Goal: Task Accomplishment & Management: Use online tool/utility

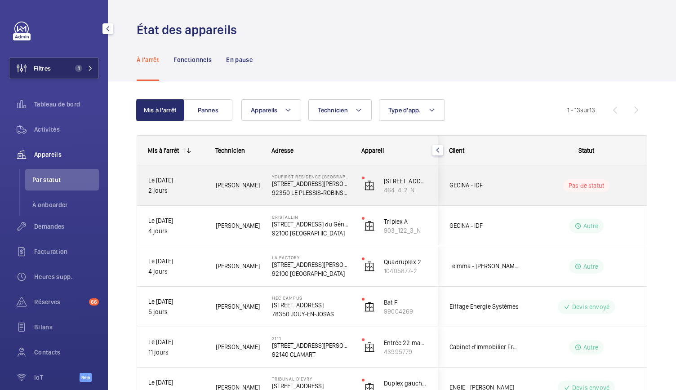
scroll to position [53, 0]
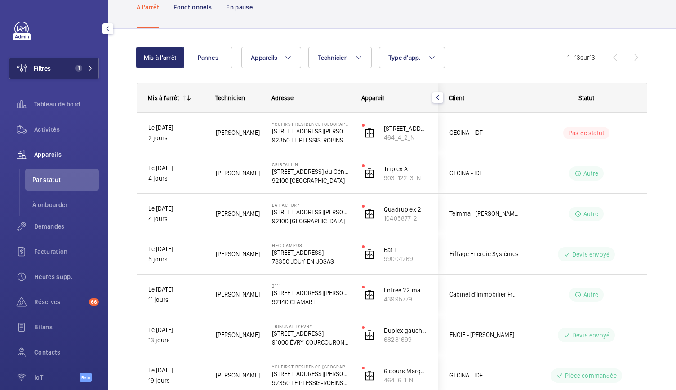
click at [77, 65] on span "1" at bounding box center [78, 68] width 7 height 7
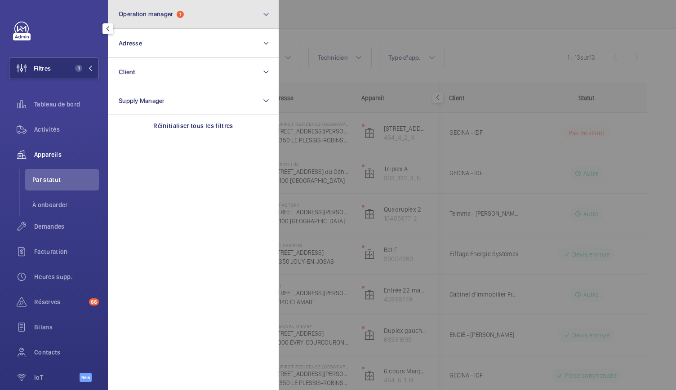
click at [172, 17] on span "Operation manager" at bounding box center [146, 13] width 54 height 7
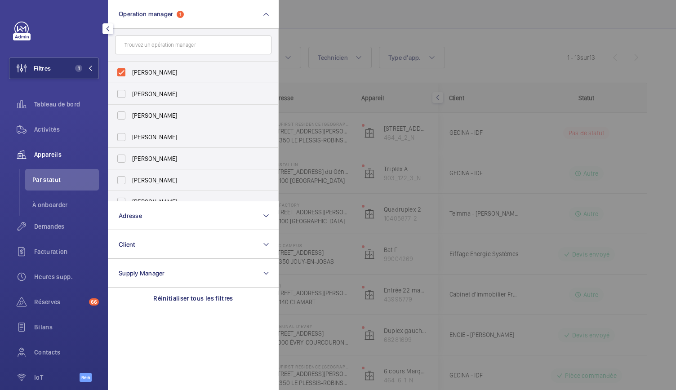
click at [312, 24] on div at bounding box center [617, 195] width 676 height 390
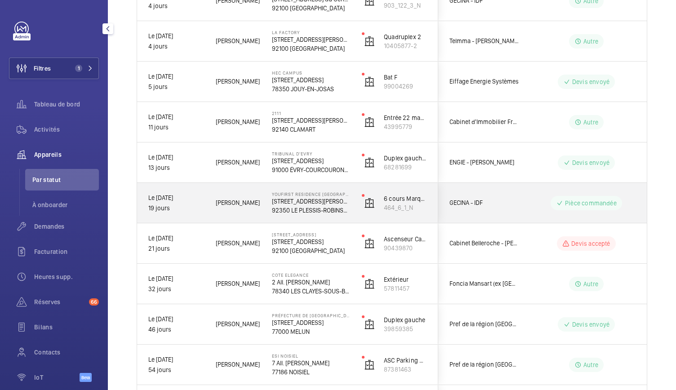
scroll to position [226, 0]
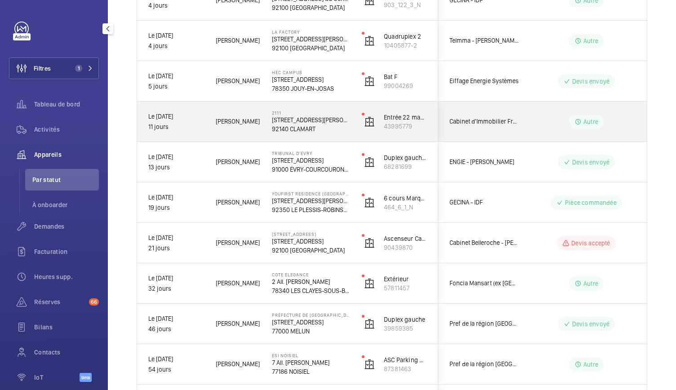
click at [295, 128] on p "92140 CLAMART" at bounding box center [311, 128] width 78 height 9
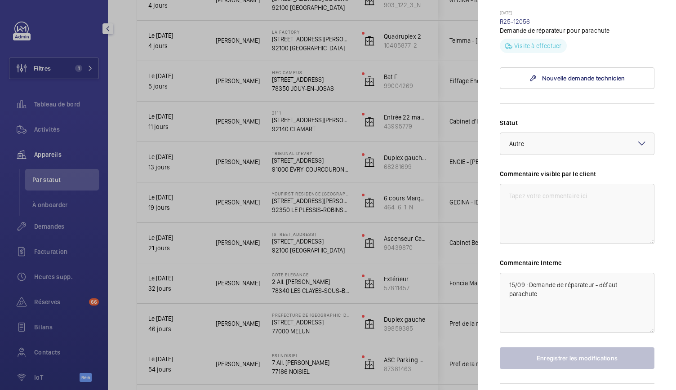
scroll to position [323, 0]
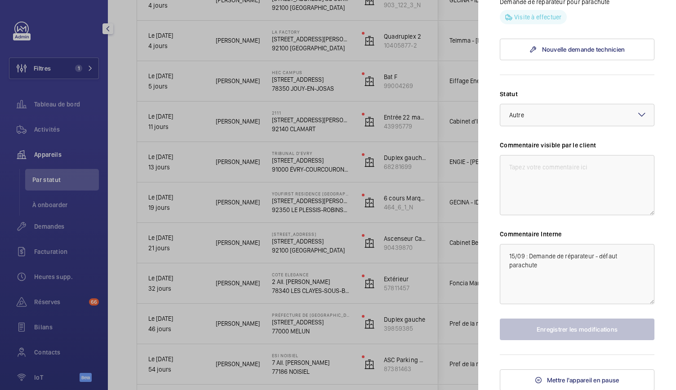
click at [341, 136] on div at bounding box center [338, 195] width 676 height 390
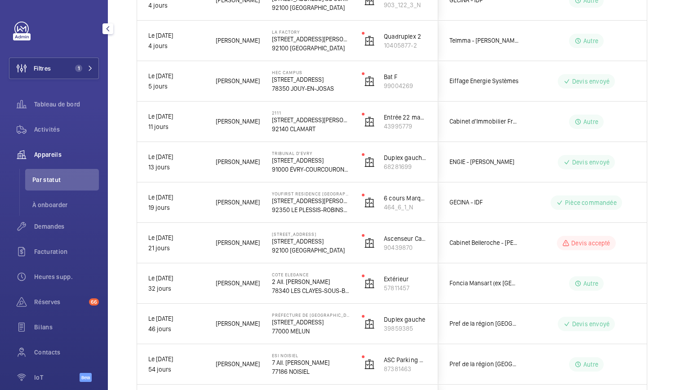
scroll to position [0, 0]
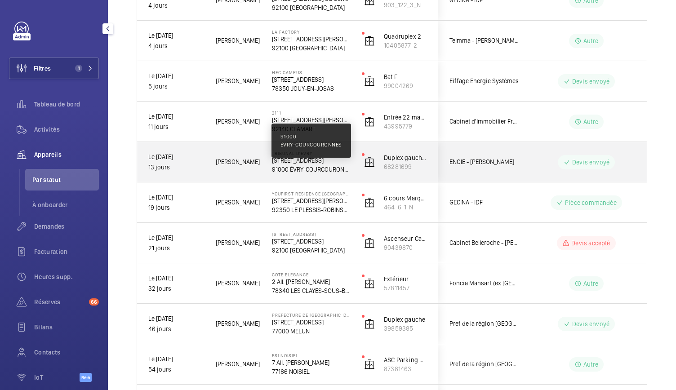
click at [327, 169] on p "91000 ÉVRY-COURCOURONNES" at bounding box center [311, 169] width 78 height 9
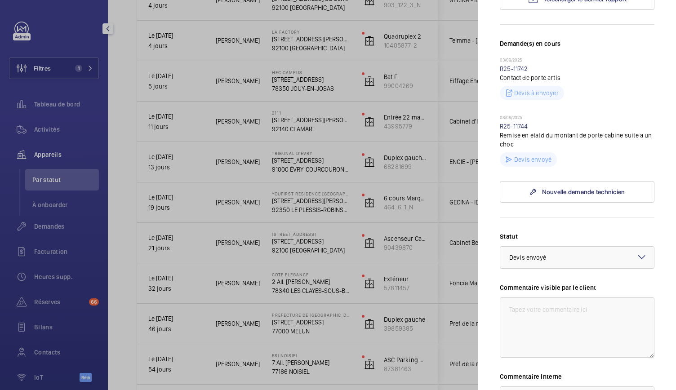
scroll to position [378, 0]
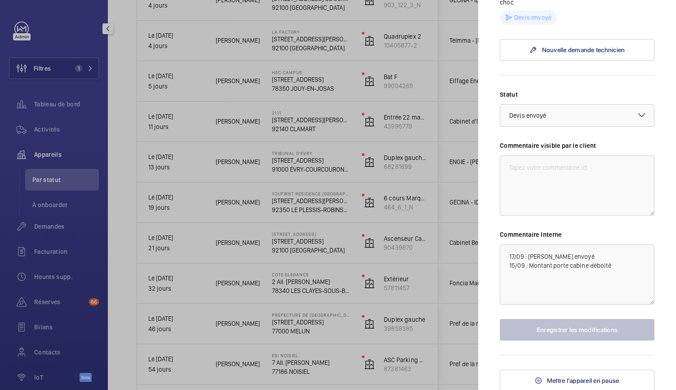
click at [373, 235] on div at bounding box center [338, 195] width 676 height 390
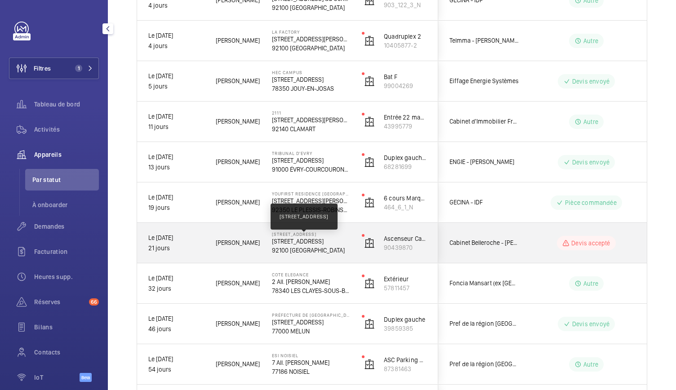
click at [330, 243] on p "[STREET_ADDRESS]" at bounding box center [311, 241] width 78 height 9
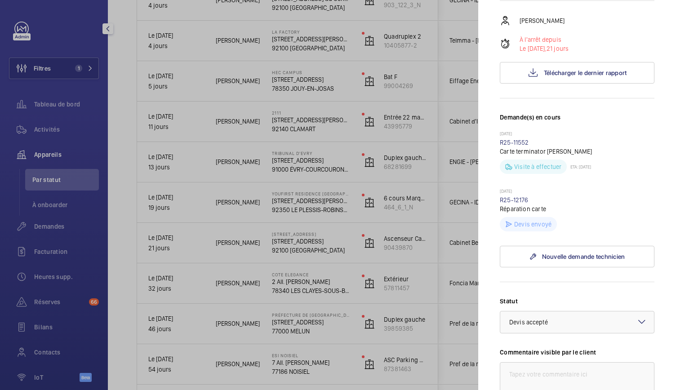
scroll to position [157, 0]
click at [571, 84] on button "Télécharger le dernier rapport" at bounding box center [577, 73] width 155 height 22
click at [541, 44] on p "À l'arrêt depuis" at bounding box center [543, 39] width 49 height 9
click at [383, 191] on div at bounding box center [338, 195] width 676 height 390
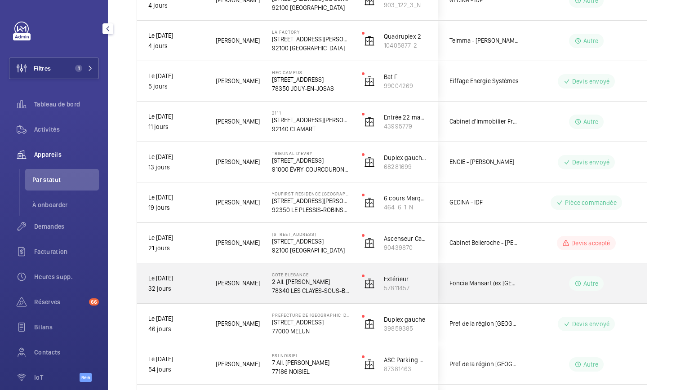
scroll to position [351, 0]
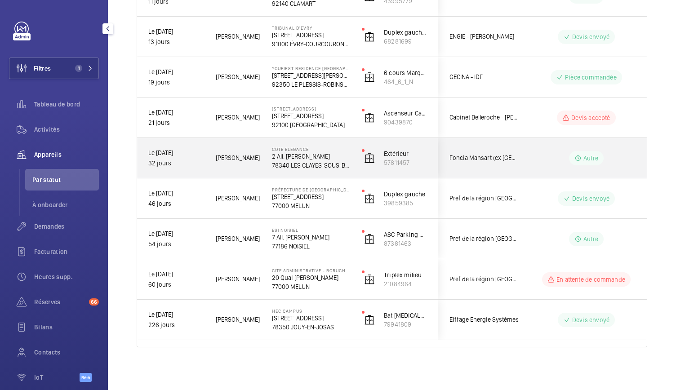
click at [319, 159] on p "2 All. [PERSON_NAME]" at bounding box center [311, 156] width 78 height 9
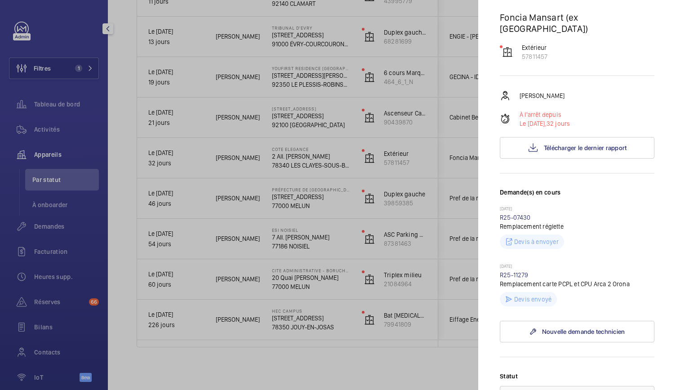
scroll to position [96, 0]
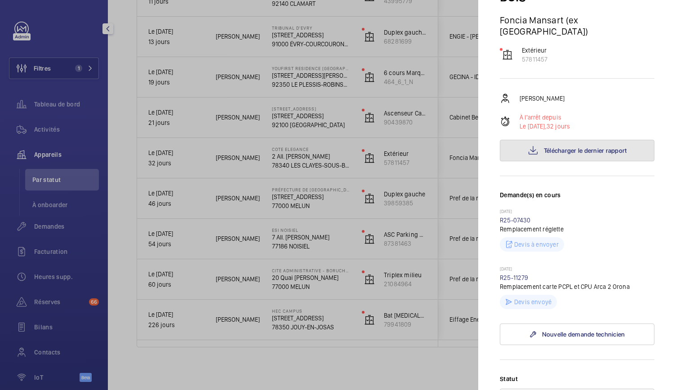
click at [562, 145] on button "Télécharger le dernier rapport" at bounding box center [577, 151] width 155 height 22
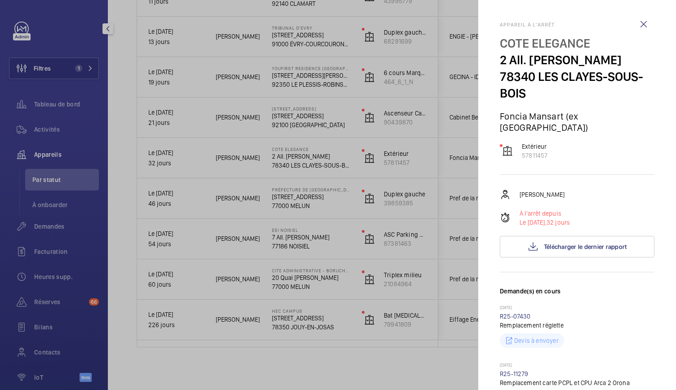
drag, startPoint x: 500, startPoint y: 58, endPoint x: 609, endPoint y: 55, distance: 109.2
click at [609, 55] on p "2 All. [PERSON_NAME]" at bounding box center [577, 60] width 155 height 17
copy p "2 All. [PERSON_NAME]"
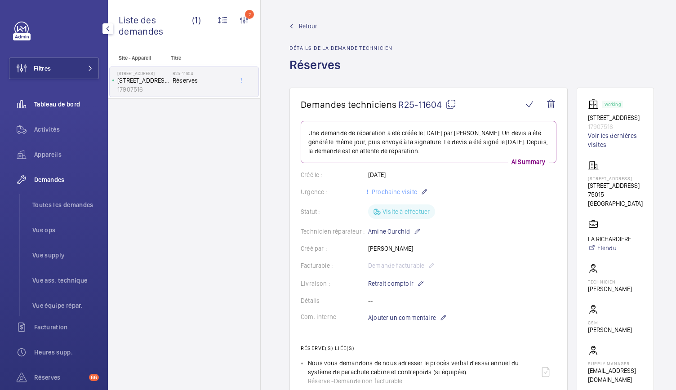
scroll to position [263, 0]
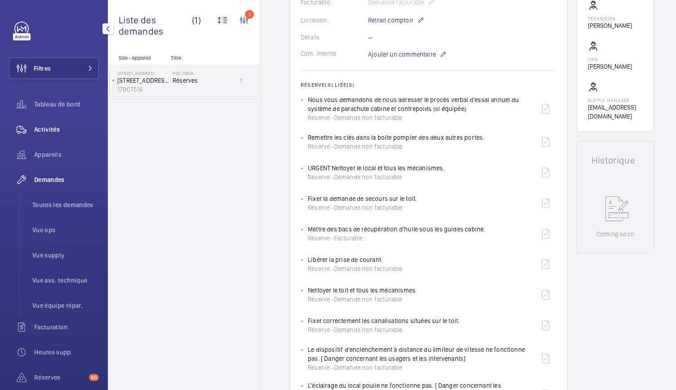
click at [49, 129] on span "Activités" at bounding box center [66, 129] width 65 height 9
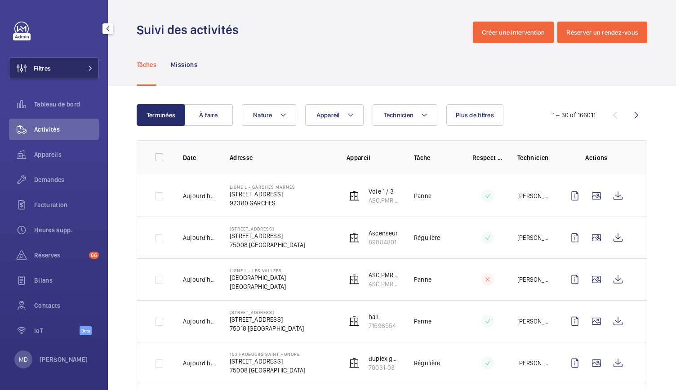
click at [80, 61] on button "Filtres" at bounding box center [54, 69] width 90 height 22
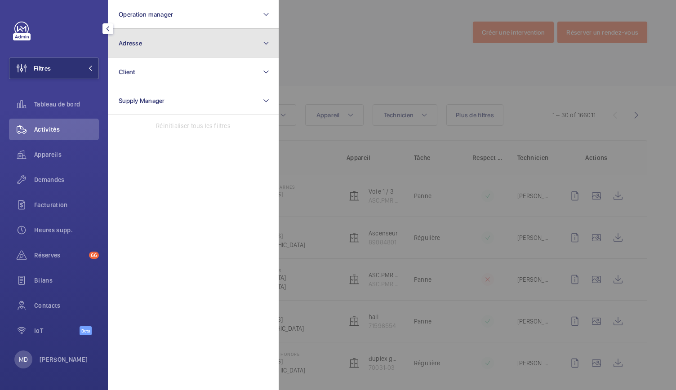
click at [166, 35] on button "Adresse" at bounding box center [193, 43] width 171 height 29
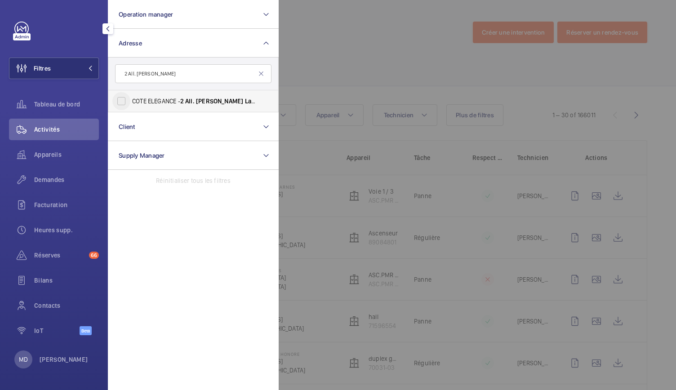
type input "2 All. [PERSON_NAME]"
click at [122, 102] on input "COTE ELEGANCE - 2 All. Henri Langlois , LES CLAYES-SOUS-BOIS 78340" at bounding box center [121, 101] width 18 height 18
checkbox input "true"
click at [310, 52] on div at bounding box center [617, 195] width 676 height 390
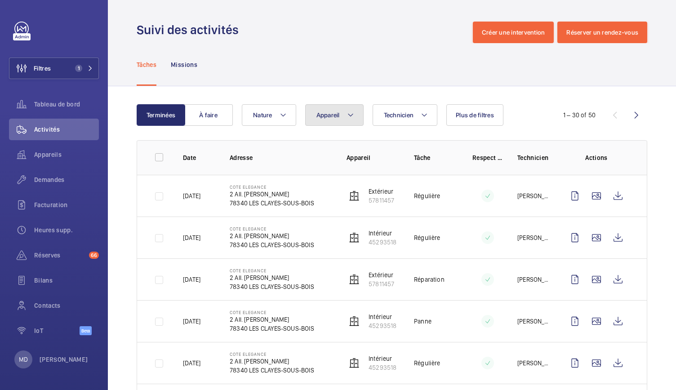
click at [336, 118] on span "Appareil" at bounding box center [327, 114] width 23 height 7
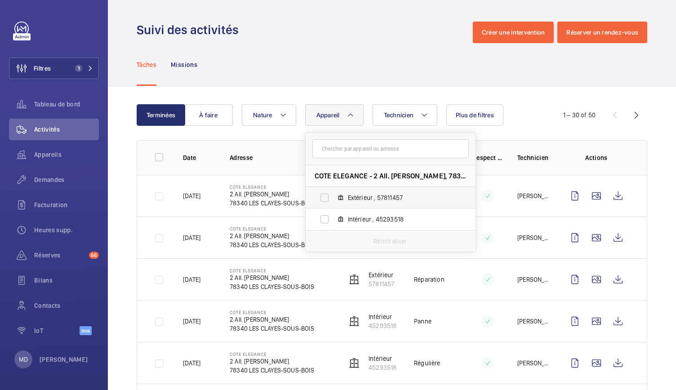
click at [338, 199] on mat-icon at bounding box center [340, 197] width 7 height 7
click at [333, 199] on input "Extérieur , 57811457" at bounding box center [324, 198] width 18 height 18
checkbox input "true"
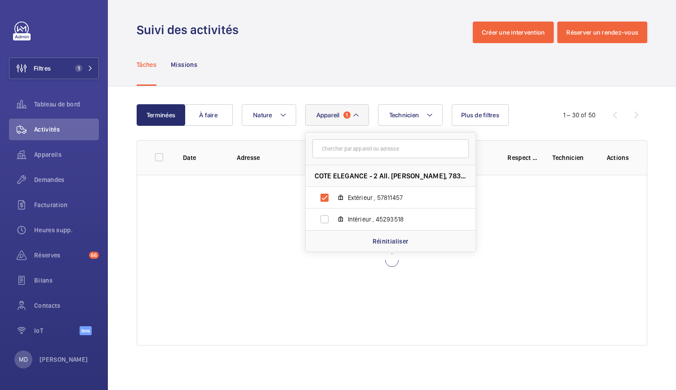
click at [353, 62] on div "Tâches Missions" at bounding box center [392, 64] width 510 height 43
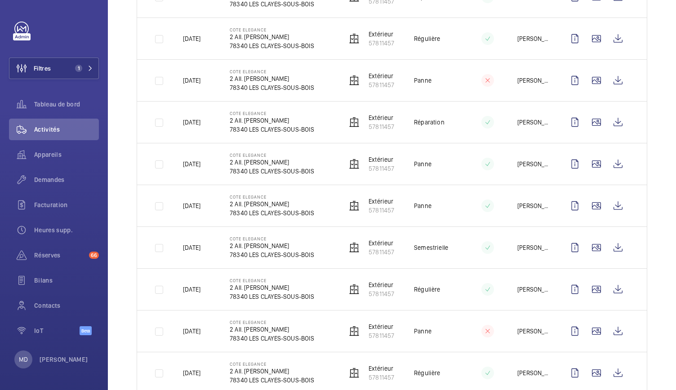
scroll to position [299, 0]
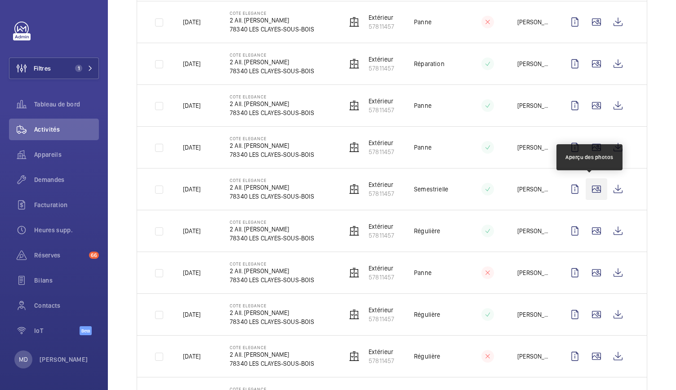
click at [590, 190] on wm-front-icon-button at bounding box center [596, 189] width 22 height 22
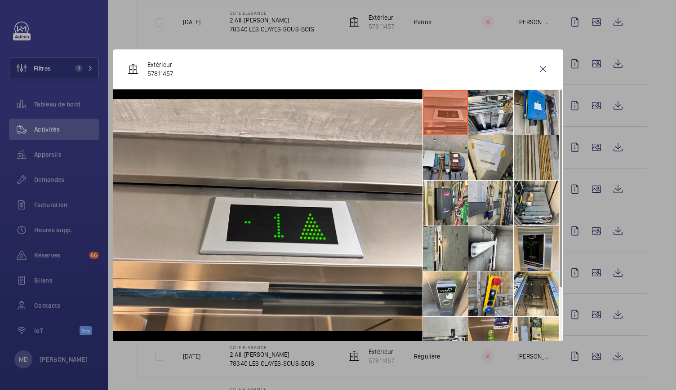
click at [533, 172] on li at bounding box center [535, 157] width 45 height 45
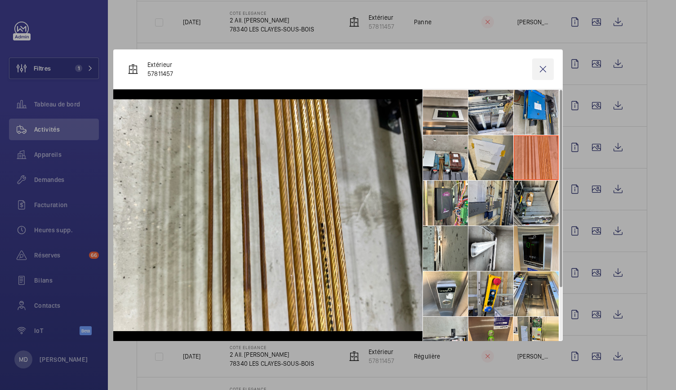
click at [542, 68] on wm-front-icon-button at bounding box center [543, 69] width 22 height 22
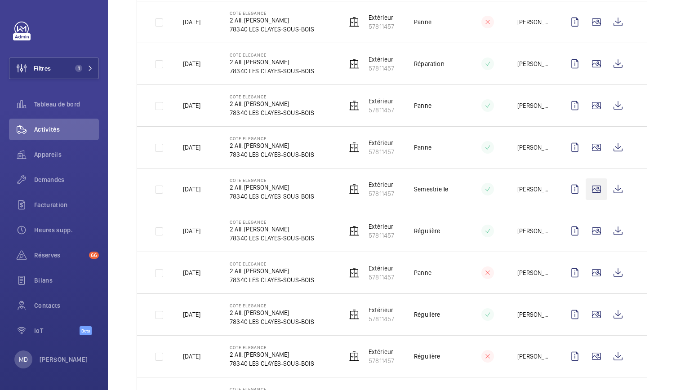
click at [587, 190] on wm-front-icon-button at bounding box center [596, 189] width 22 height 22
click at [587, 190] on div at bounding box center [338, 195] width 676 height 390
click at [588, 186] on wm-front-icon-button at bounding box center [596, 189] width 22 height 22
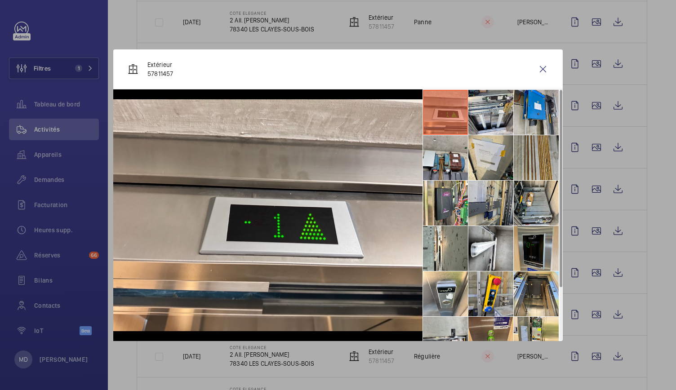
click at [533, 156] on li at bounding box center [535, 157] width 45 height 45
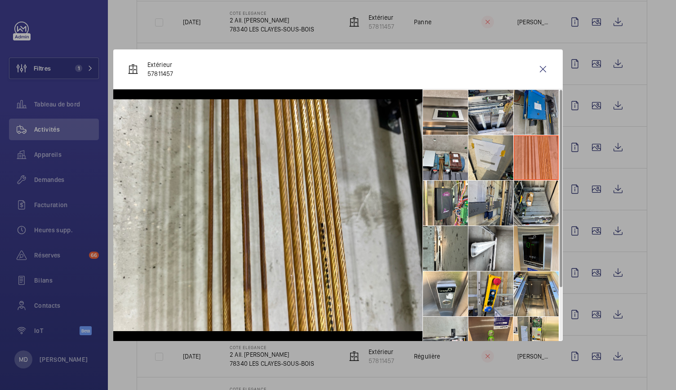
click at [535, 120] on li at bounding box center [535, 112] width 45 height 45
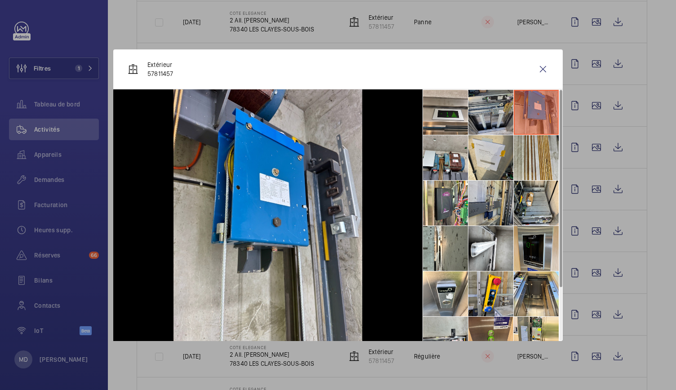
click at [501, 119] on li at bounding box center [490, 112] width 45 height 45
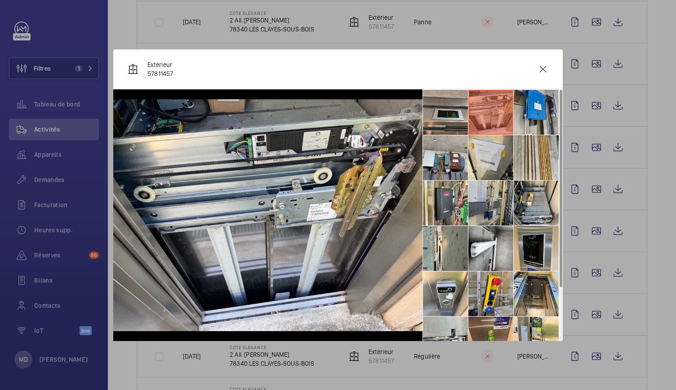
click at [434, 129] on li at bounding box center [445, 112] width 45 height 45
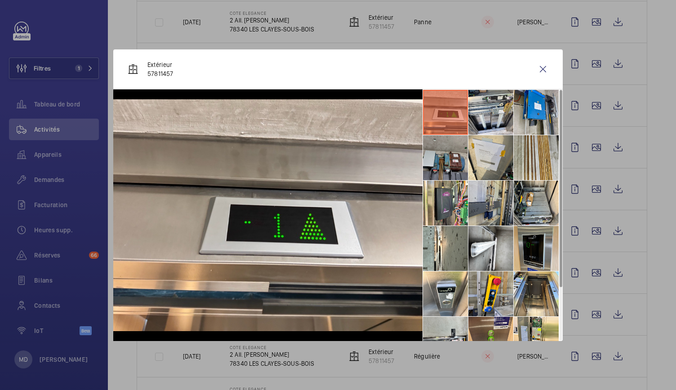
click at [438, 155] on li at bounding box center [445, 157] width 45 height 45
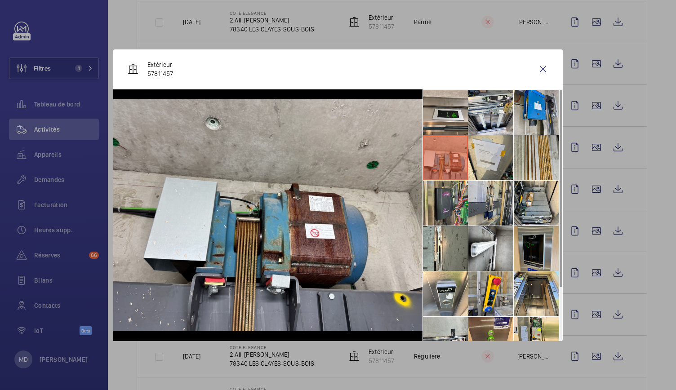
click at [454, 212] on li at bounding box center [445, 203] width 45 height 45
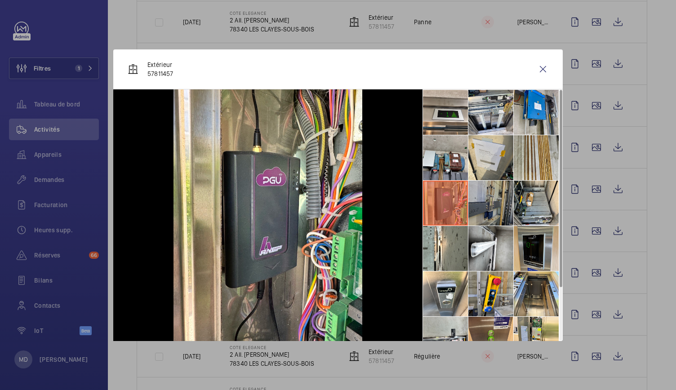
click at [488, 211] on li at bounding box center [490, 203] width 45 height 45
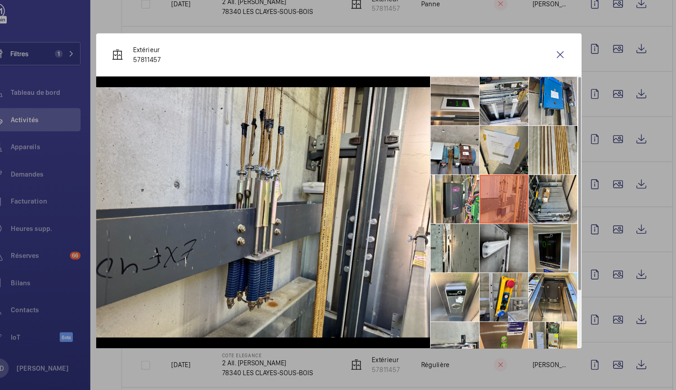
scroll to position [66, 0]
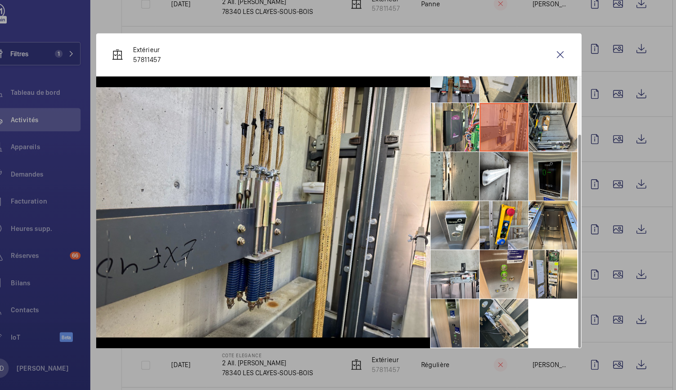
click at [540, 106] on li at bounding box center [535, 91] width 45 height 45
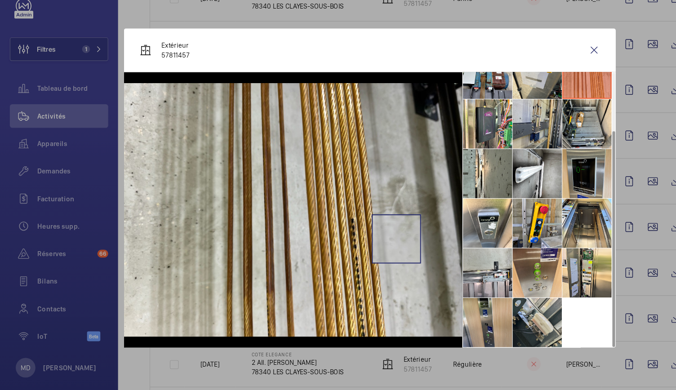
scroll to position [0, 0]
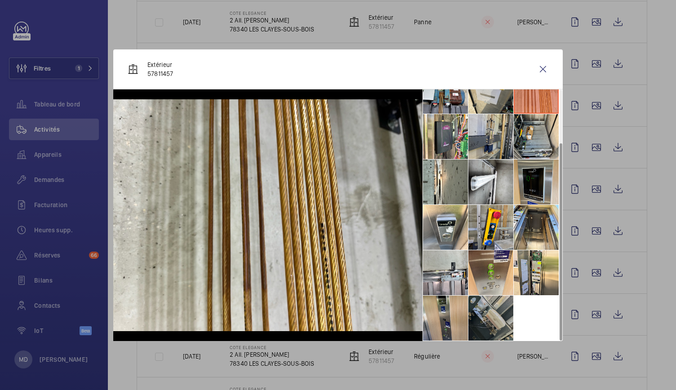
click at [481, 312] on li at bounding box center [490, 318] width 45 height 45
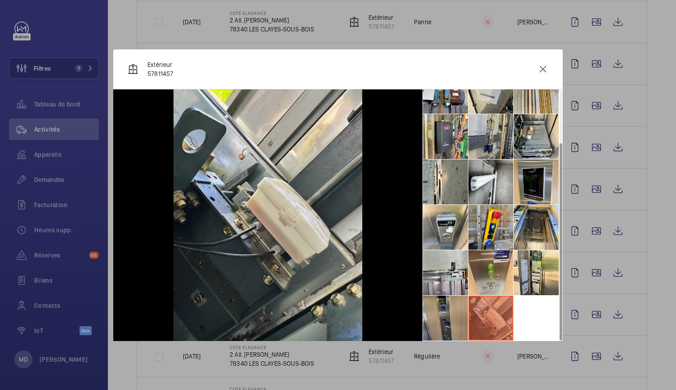
click at [443, 313] on li at bounding box center [445, 318] width 45 height 45
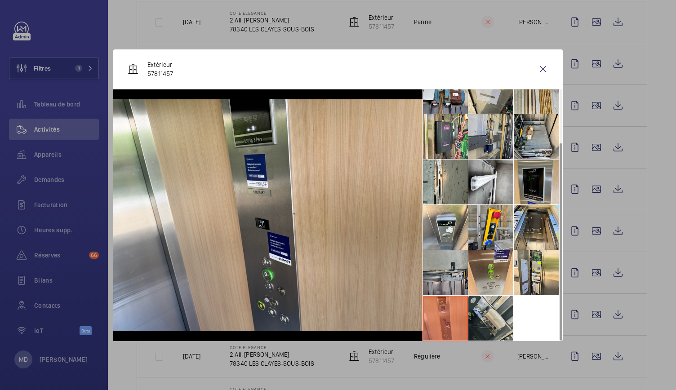
click at [448, 263] on li at bounding box center [445, 272] width 45 height 45
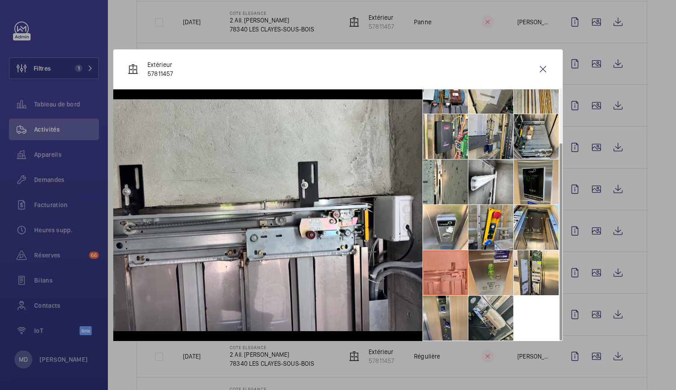
click at [508, 274] on li at bounding box center [490, 272] width 45 height 45
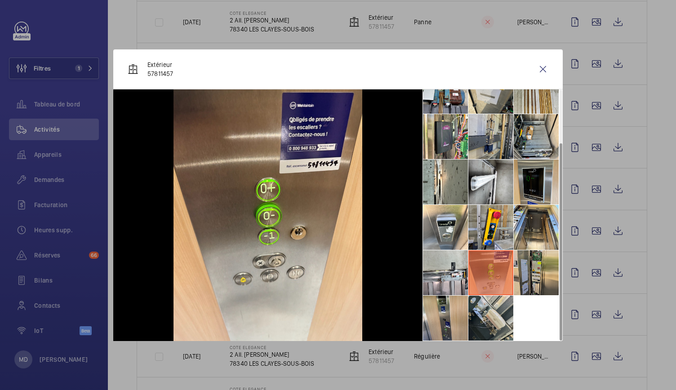
click at [548, 277] on li at bounding box center [535, 272] width 45 height 45
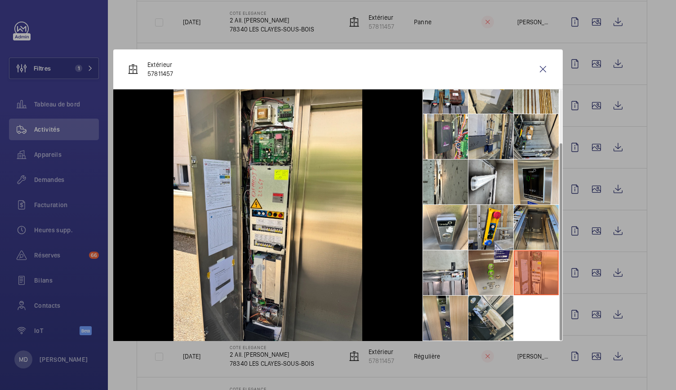
click at [552, 228] on li at bounding box center [535, 227] width 45 height 45
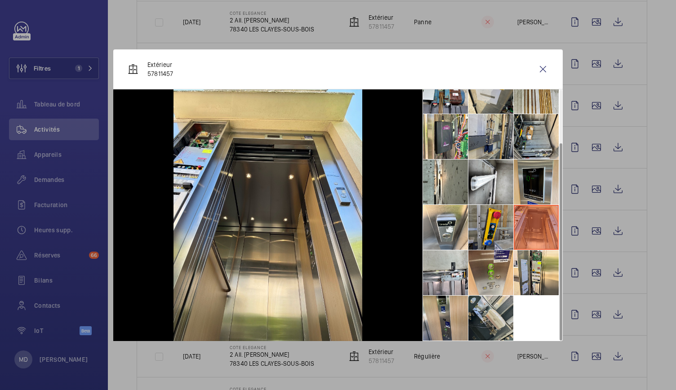
click at [492, 229] on li at bounding box center [490, 227] width 45 height 45
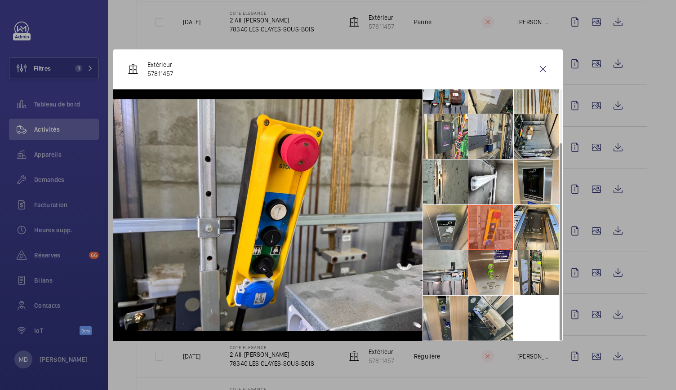
click at [444, 227] on li at bounding box center [445, 227] width 45 height 45
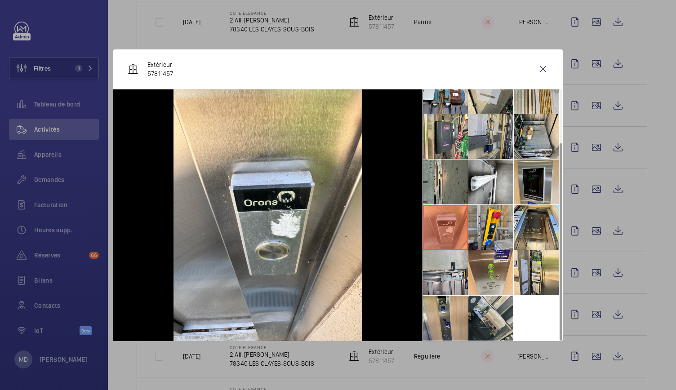
click at [449, 180] on li at bounding box center [445, 181] width 45 height 45
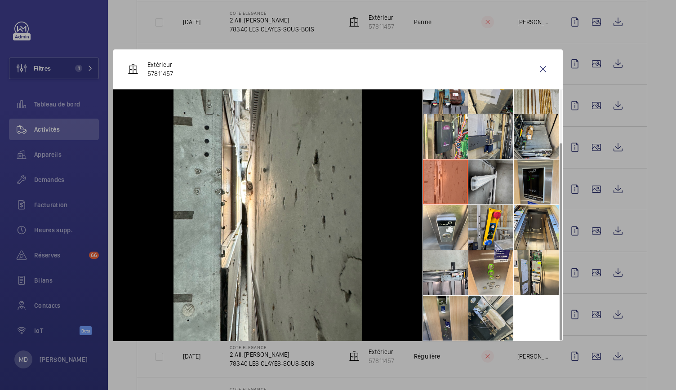
click at [485, 179] on li at bounding box center [490, 181] width 45 height 45
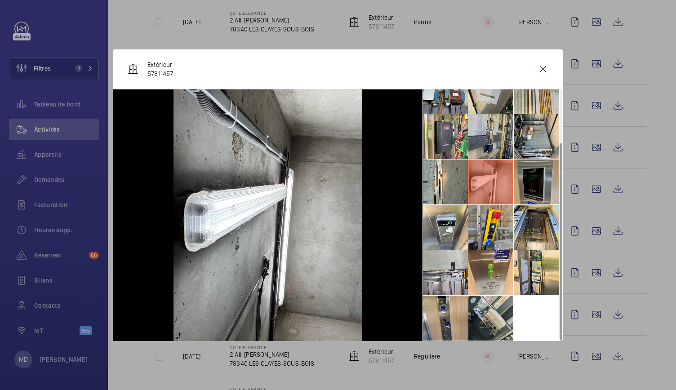
click at [541, 187] on li at bounding box center [535, 181] width 45 height 45
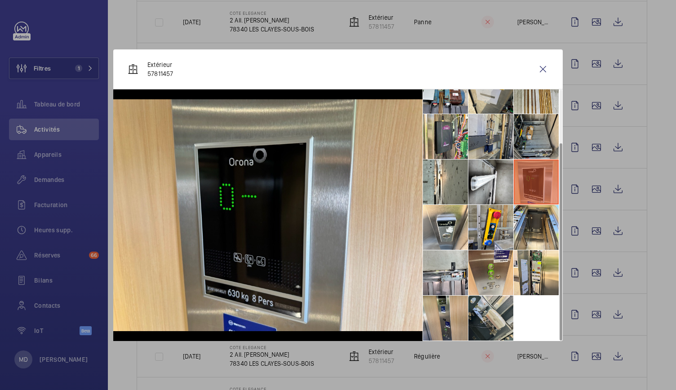
click at [540, 141] on li at bounding box center [535, 136] width 45 height 45
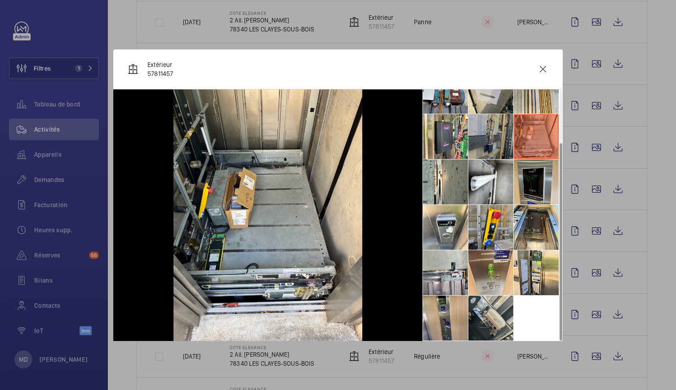
click at [491, 134] on li at bounding box center [490, 136] width 45 height 45
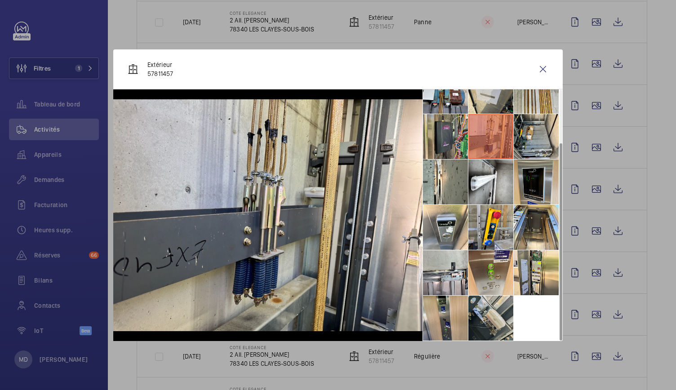
click at [438, 143] on li at bounding box center [445, 136] width 45 height 45
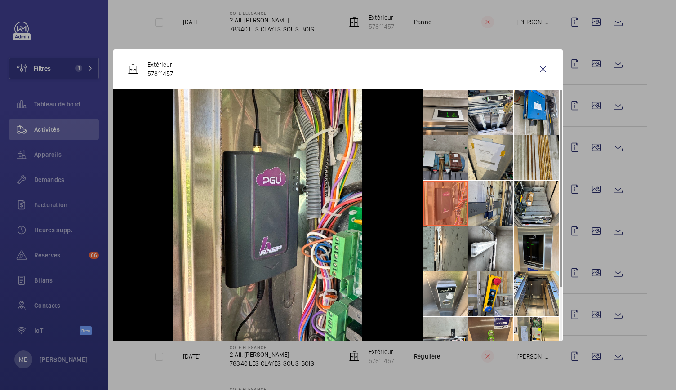
click at [444, 155] on li at bounding box center [445, 157] width 45 height 45
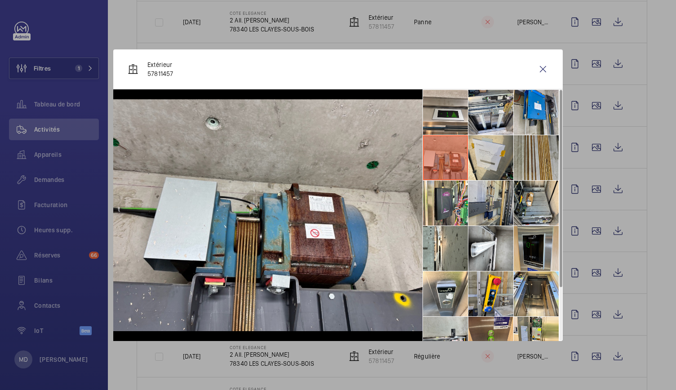
click at [536, 159] on li at bounding box center [535, 157] width 45 height 45
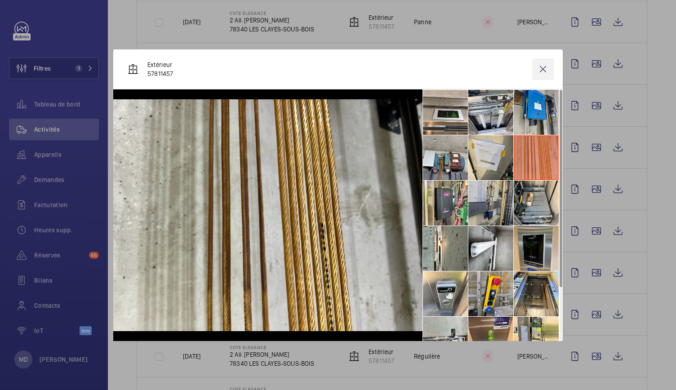
click at [537, 70] on wm-front-icon-button at bounding box center [543, 69] width 22 height 22
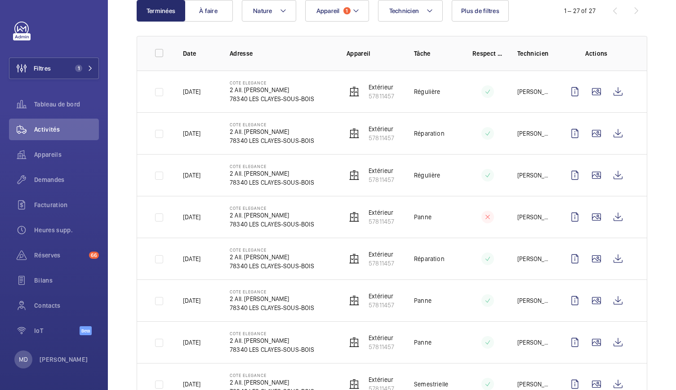
scroll to position [177, 0]
